Goal: Transaction & Acquisition: Book appointment/travel/reservation

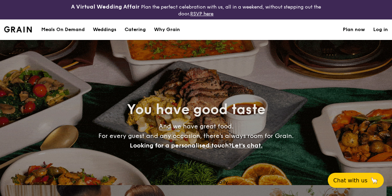
select select
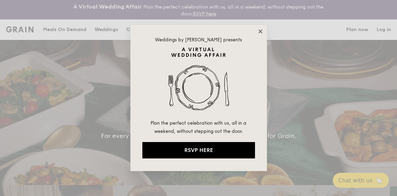
drag, startPoint x: 263, startPoint y: 30, endPoint x: 259, endPoint y: 32, distance: 4.4
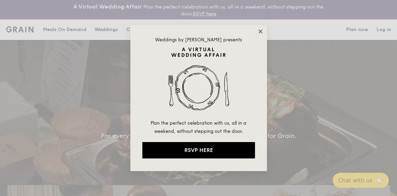
click at [259, 32] on div "Weddings by [PERSON_NAME] presents Plan the perfect celebration with us, all in…" at bounding box center [198, 98] width 136 height 146
click at [259, 32] on icon at bounding box center [260, 31] width 4 height 4
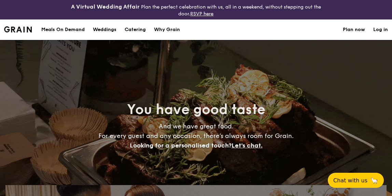
click at [128, 26] on h1 "Catering" at bounding box center [134, 29] width 21 height 20
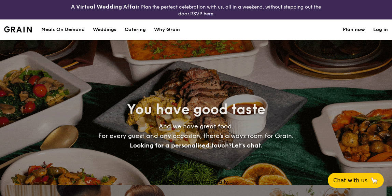
click at [141, 29] on h1 "Catering" at bounding box center [134, 29] width 21 height 20
click at [141, 31] on h1 "Catering" at bounding box center [134, 29] width 21 height 20
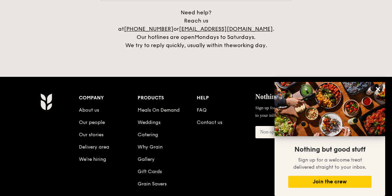
scroll to position [865, 0]
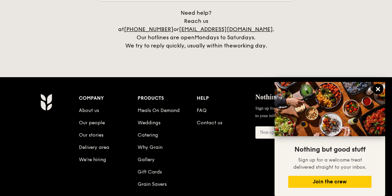
click at [378, 88] on icon at bounding box center [378, 89] width 6 height 6
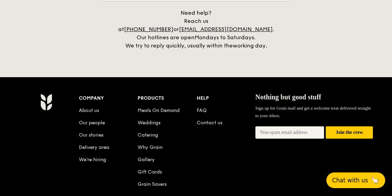
click at [341, 177] on span "Chat with us" at bounding box center [350, 180] width 36 height 7
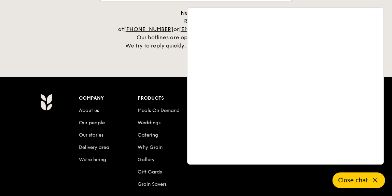
click at [214, 189] on div "Company About us Our people Our stories Delivery area We’re hiring Products Mea…" at bounding box center [226, 146] width 294 height 106
click at [152, 36] on div "Need help? Reach us at [PHONE_NUMBER] or [EMAIL_ADDRESS][DOMAIN_NAME] . Our hot…" at bounding box center [196, 29] width 171 height 41
